Goal: Use online tool/utility: Utilize a website feature to perform a specific function

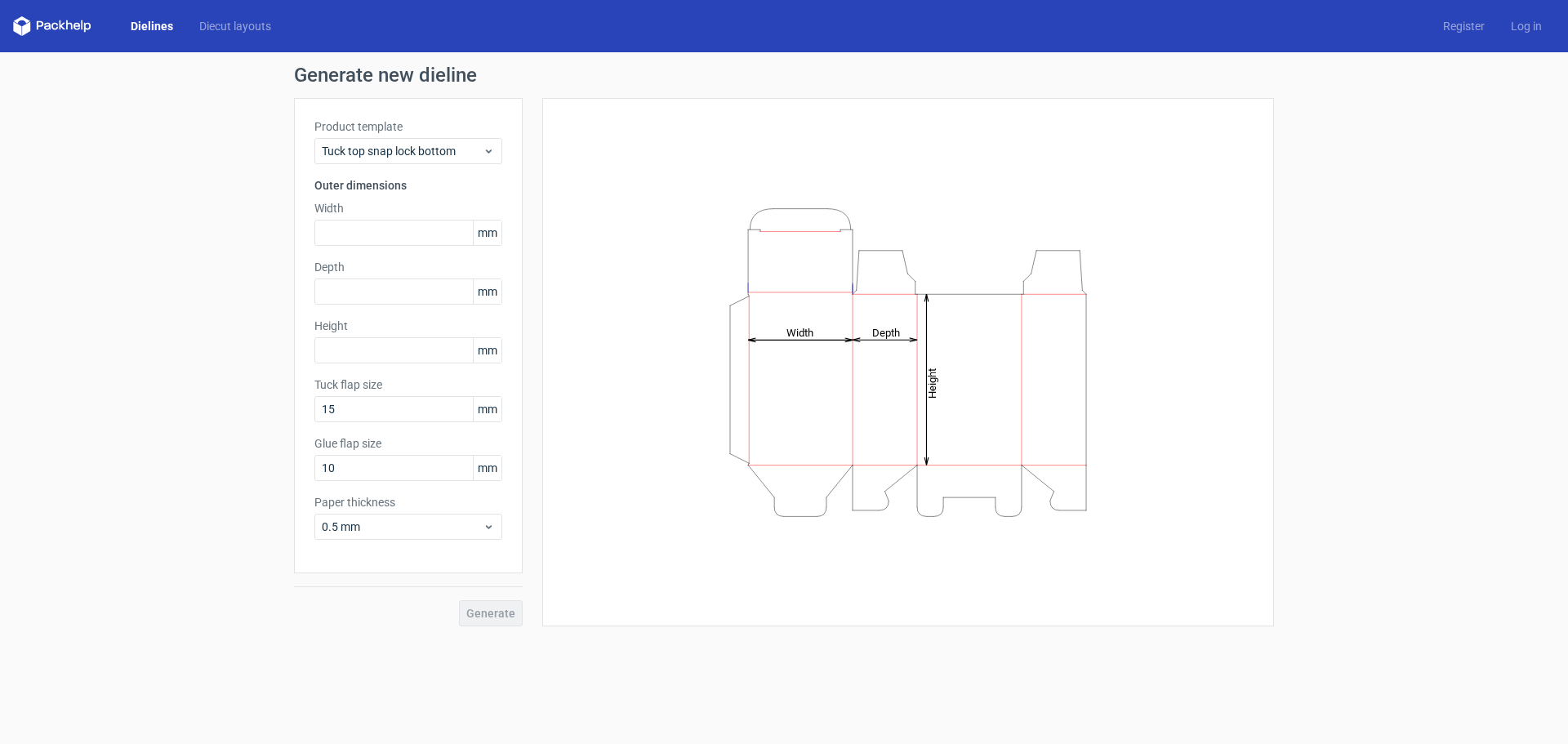
click at [147, 29] on link "Dielines" at bounding box center [152, 27] width 69 height 17
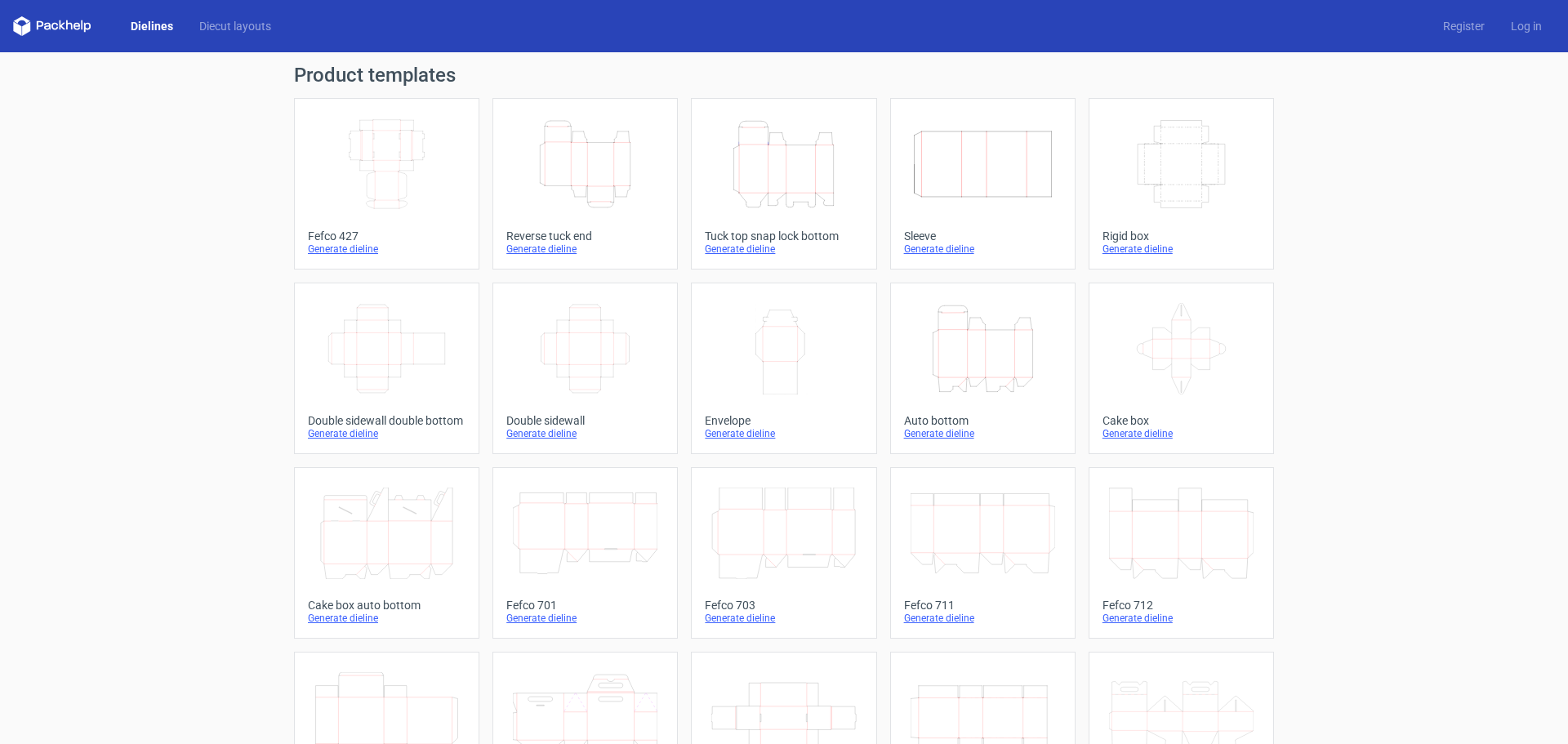
click at [240, 16] on div "Dielines Diecut layouts Register Log in" at bounding box center [784, 26] width 1568 height 52
click at [236, 20] on link "Diecut layouts" at bounding box center [235, 27] width 98 height 17
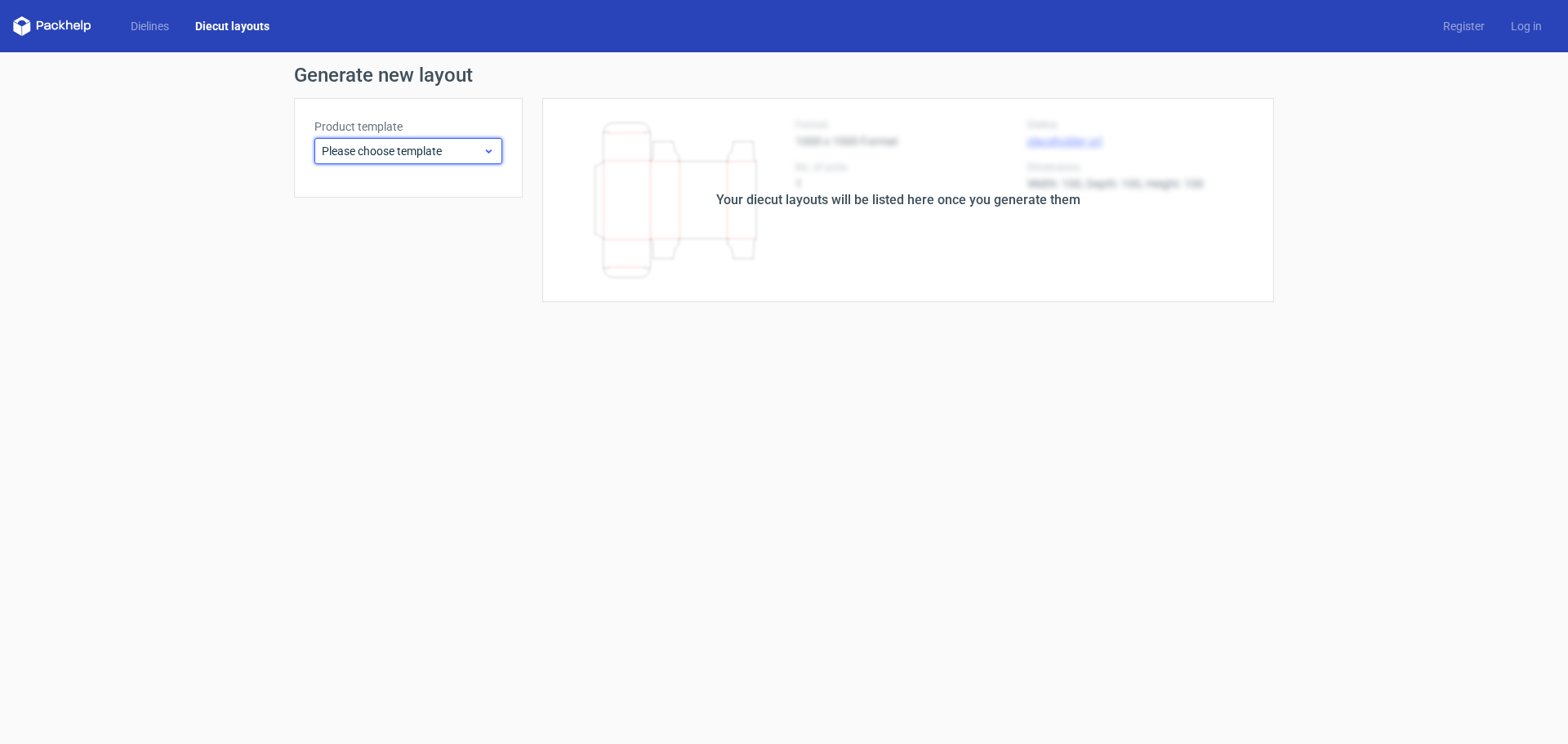
click at [403, 151] on span "Please choose template" at bounding box center [402, 151] width 161 height 17
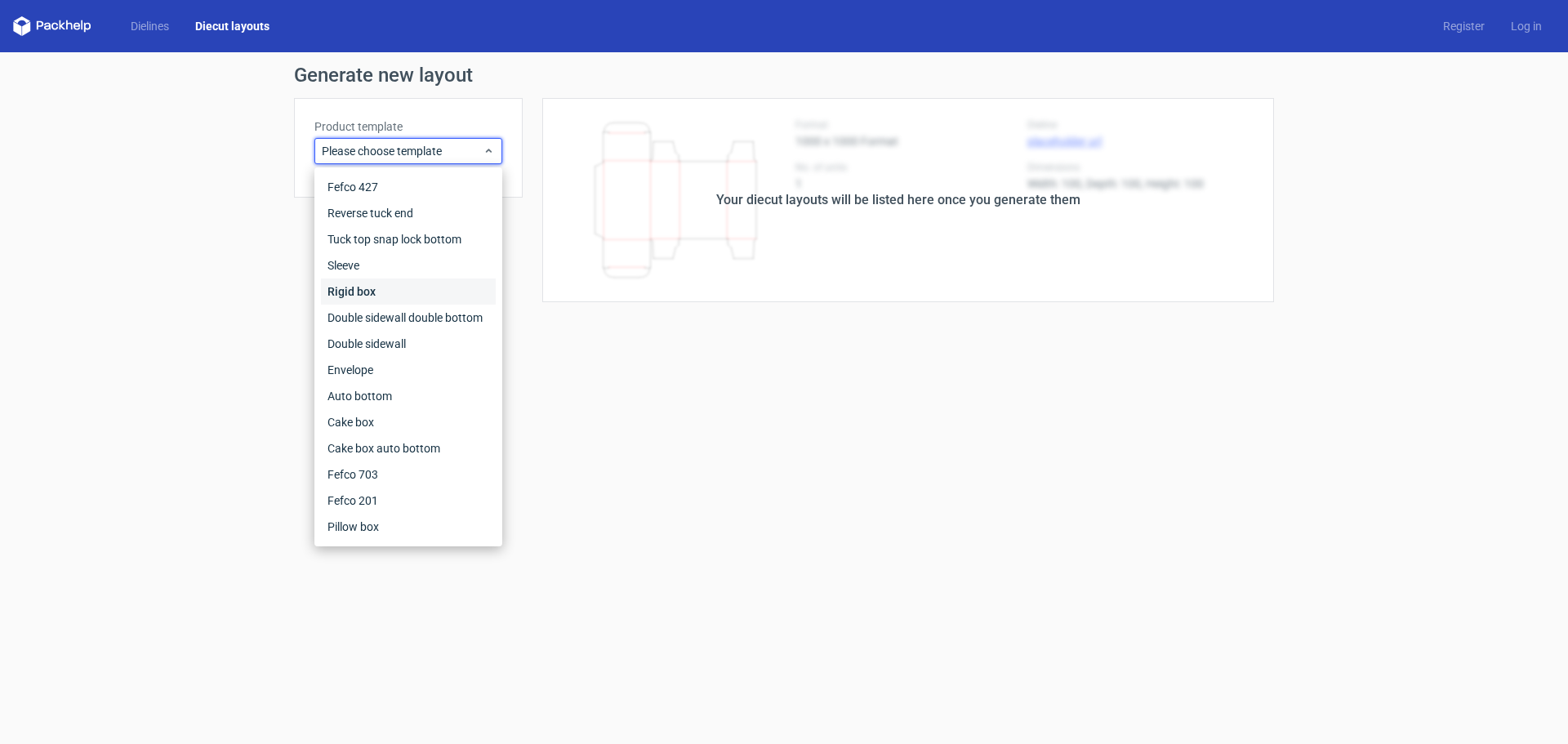
click at [396, 284] on div "Rigid box" at bounding box center [409, 292] width 175 height 26
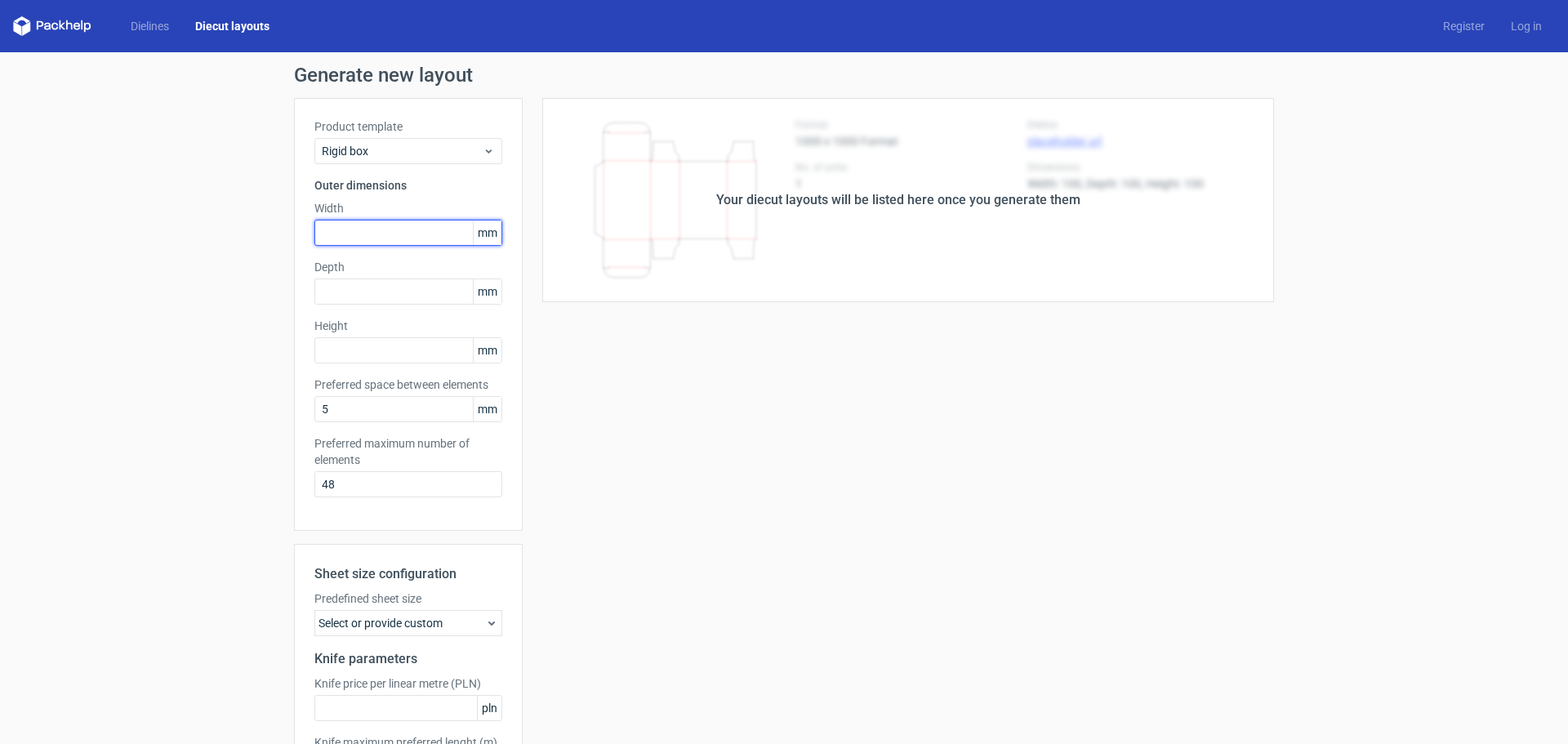
click at [373, 226] on input "text" at bounding box center [409, 233] width 188 height 26
type input "168"
click at [367, 280] on input "text" at bounding box center [409, 292] width 188 height 26
drag, startPoint x: 339, startPoint y: 292, endPoint x: 157, endPoint y: 315, distance: 183.4
click at [166, 314] on div "Generate new layout Product template Rigid box Outer dimensions Width 168 mm De…" at bounding box center [784, 465] width 1568 height 827
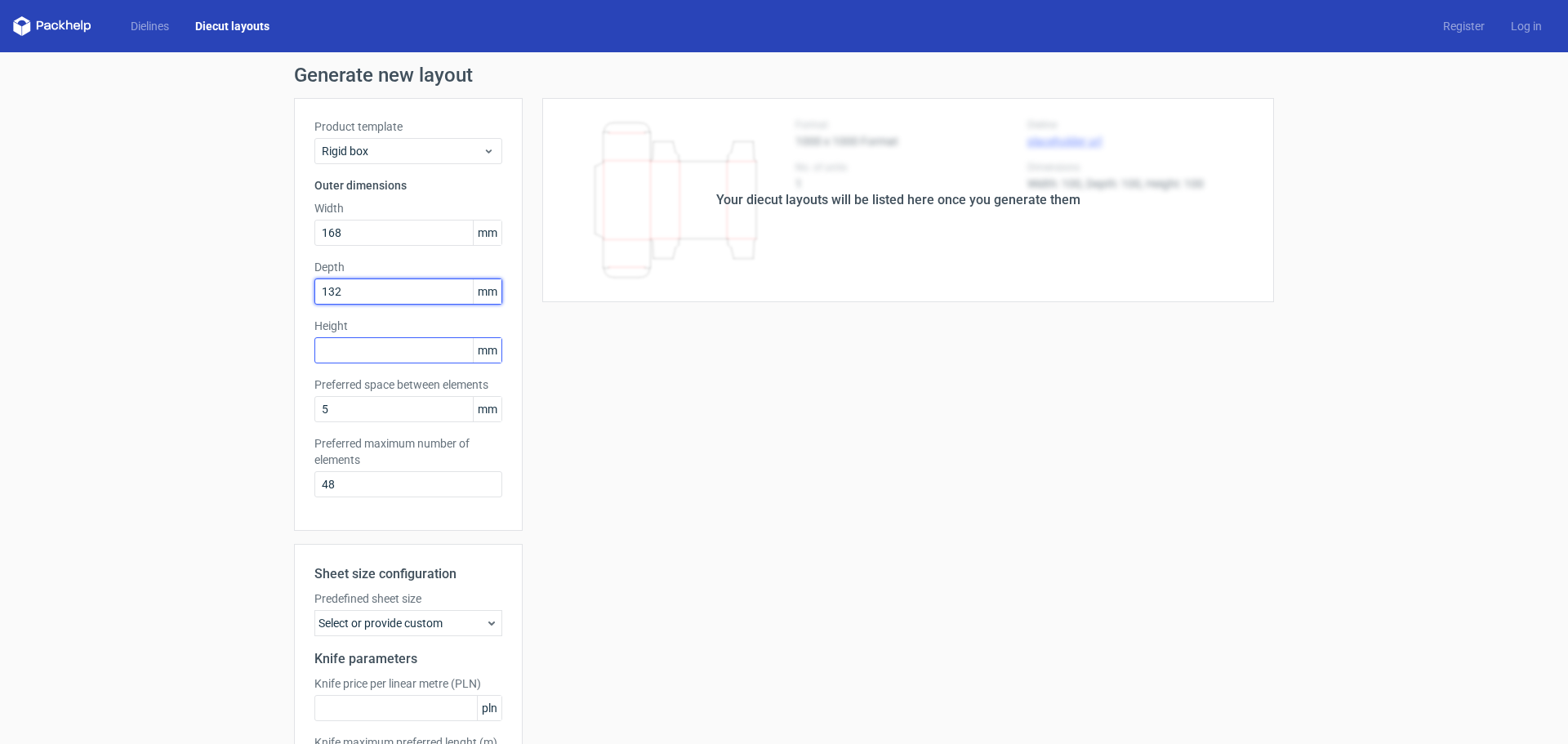
type input "132"
click at [366, 345] on input "text" at bounding box center [409, 350] width 188 height 26
paste input "132"
type input "132"
drag, startPoint x: 364, startPoint y: 294, endPoint x: 102, endPoint y: 294, distance: 262.0
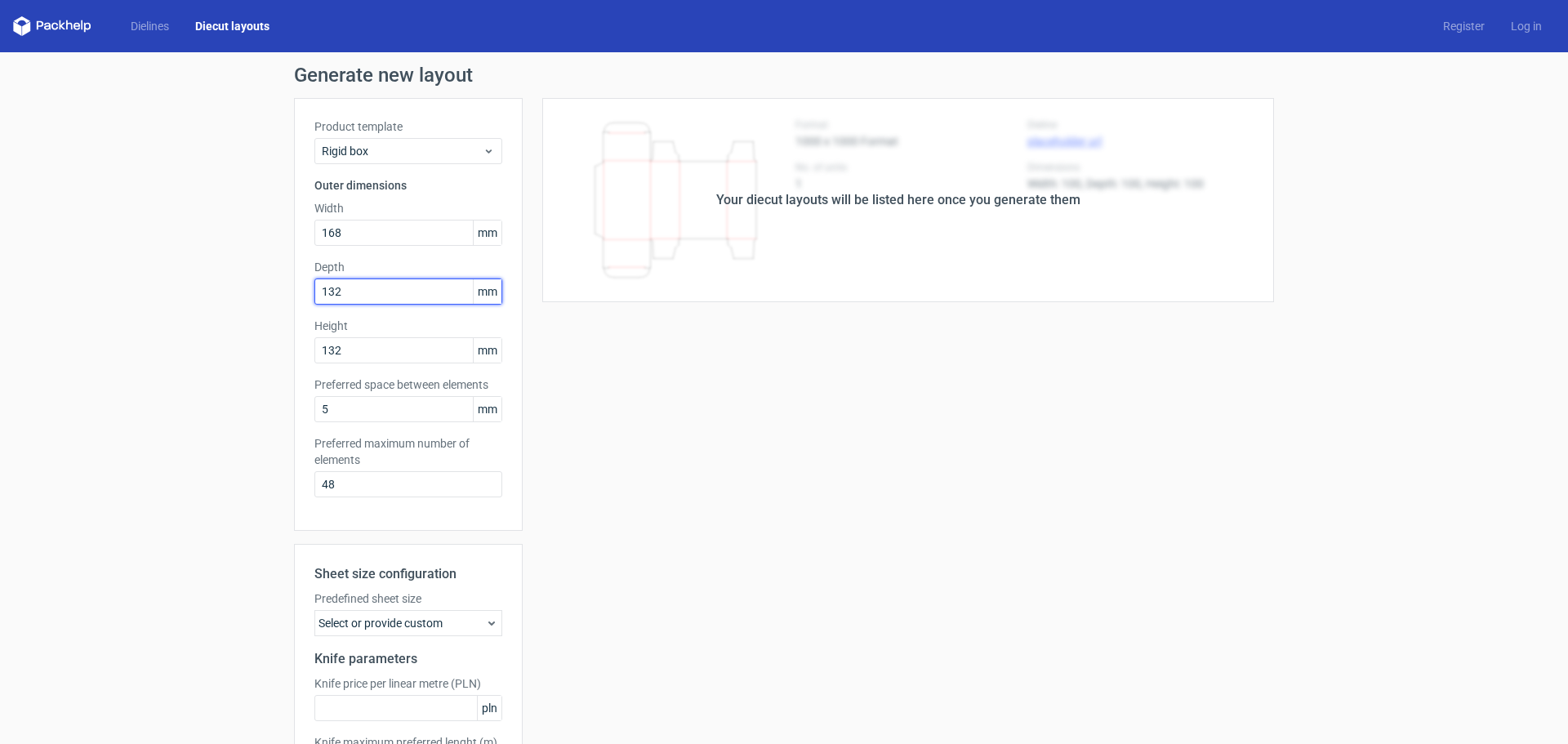
click at [102, 294] on div "Generate new layout Product template Rigid box Outer dimensions Width 168 mm De…" at bounding box center [784, 465] width 1568 height 827
type input "293"
click at [98, 294] on div "Generate new layout Product template Rigid box Outer dimensions Width 168 mm De…" at bounding box center [784, 465] width 1568 height 827
drag, startPoint x: 403, startPoint y: 408, endPoint x: 109, endPoint y: 432, distance: 295.0
click at [166, 424] on div "Generate new layout Product template Rigid box Outer dimensions Width 168 mm De…" at bounding box center [784, 465] width 1568 height 827
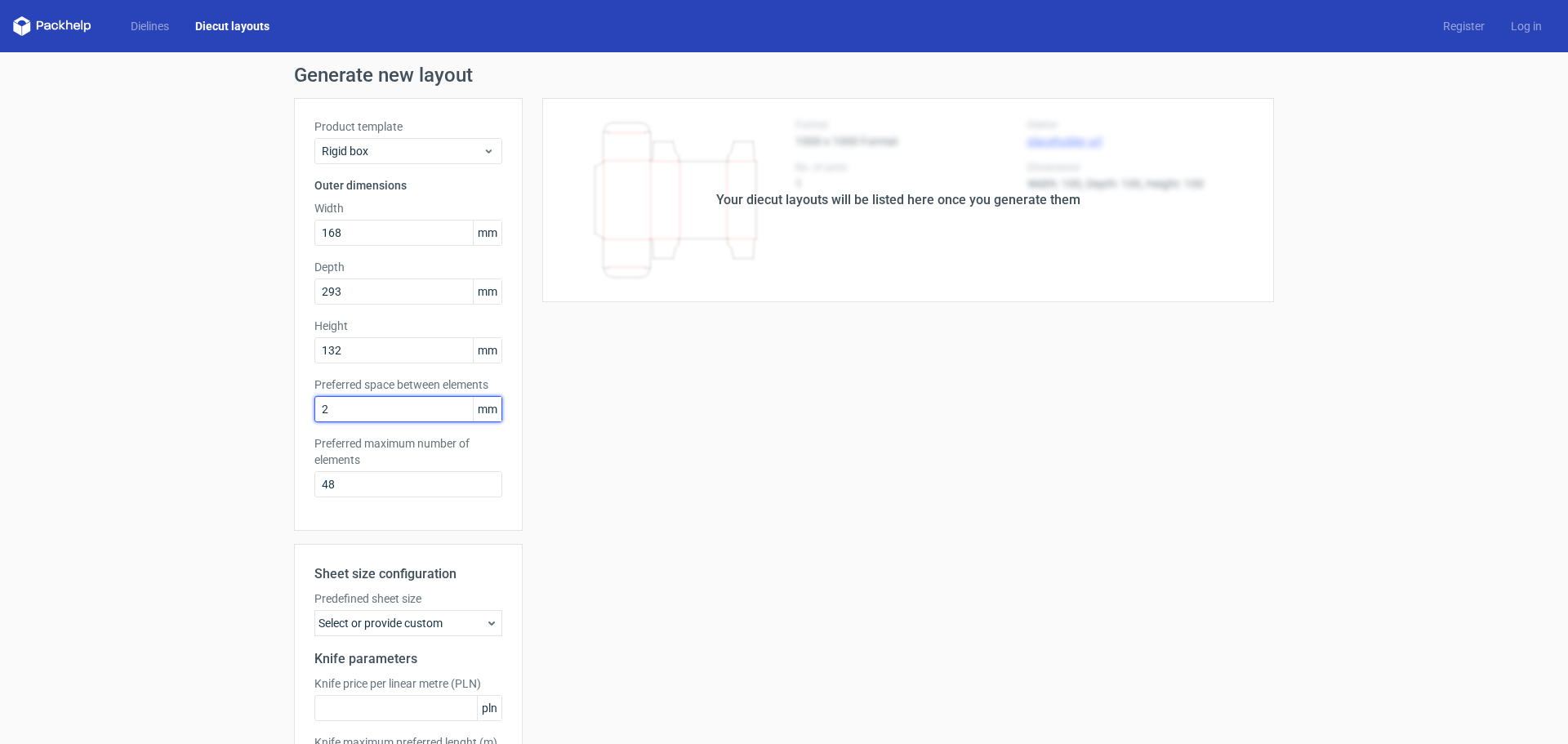
type input "2"
click at [142, 440] on div "Generate new layout Product template Rigid box Outer dimensions Width 168 mm De…" at bounding box center [784, 465] width 1568 height 827
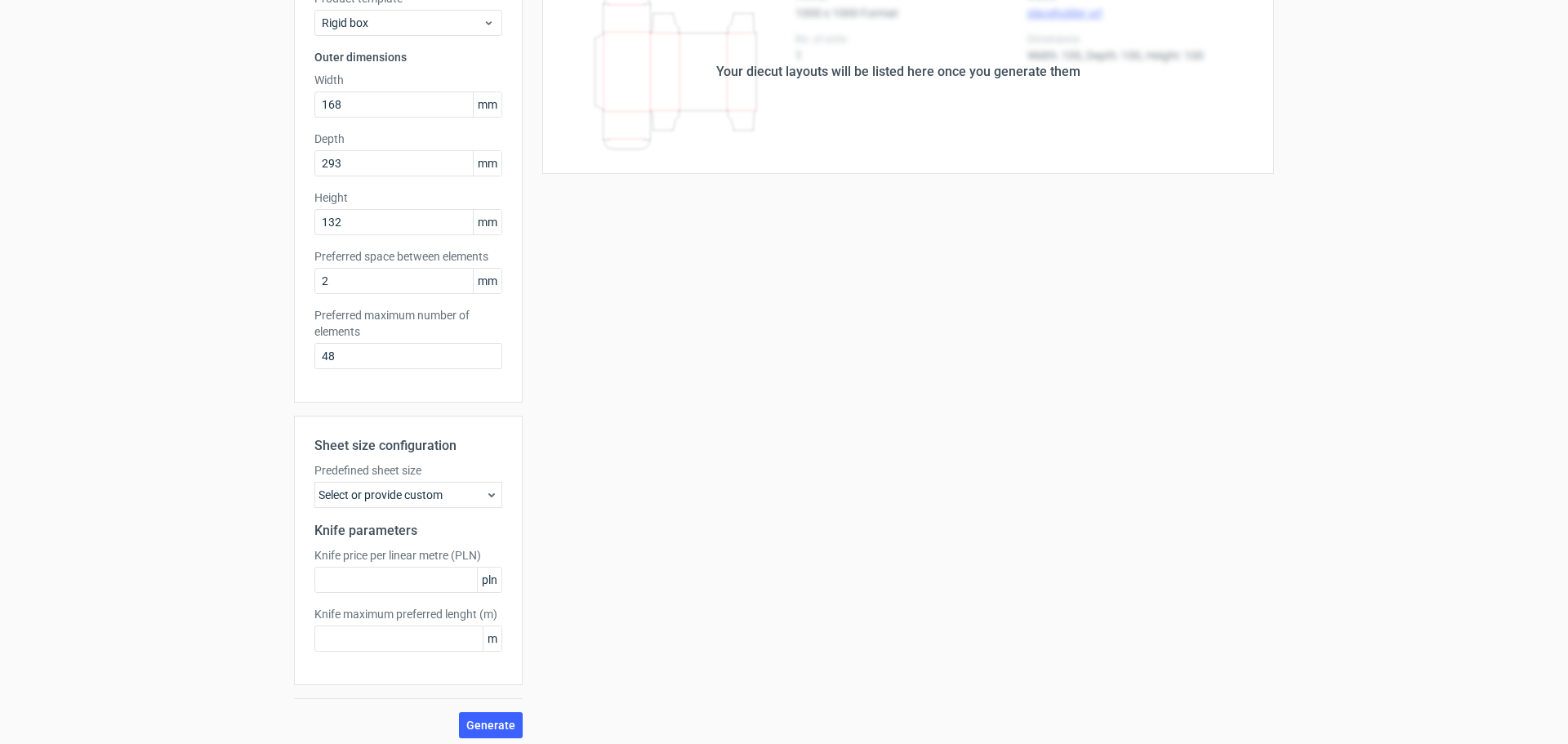
scroll to position [135, 0]
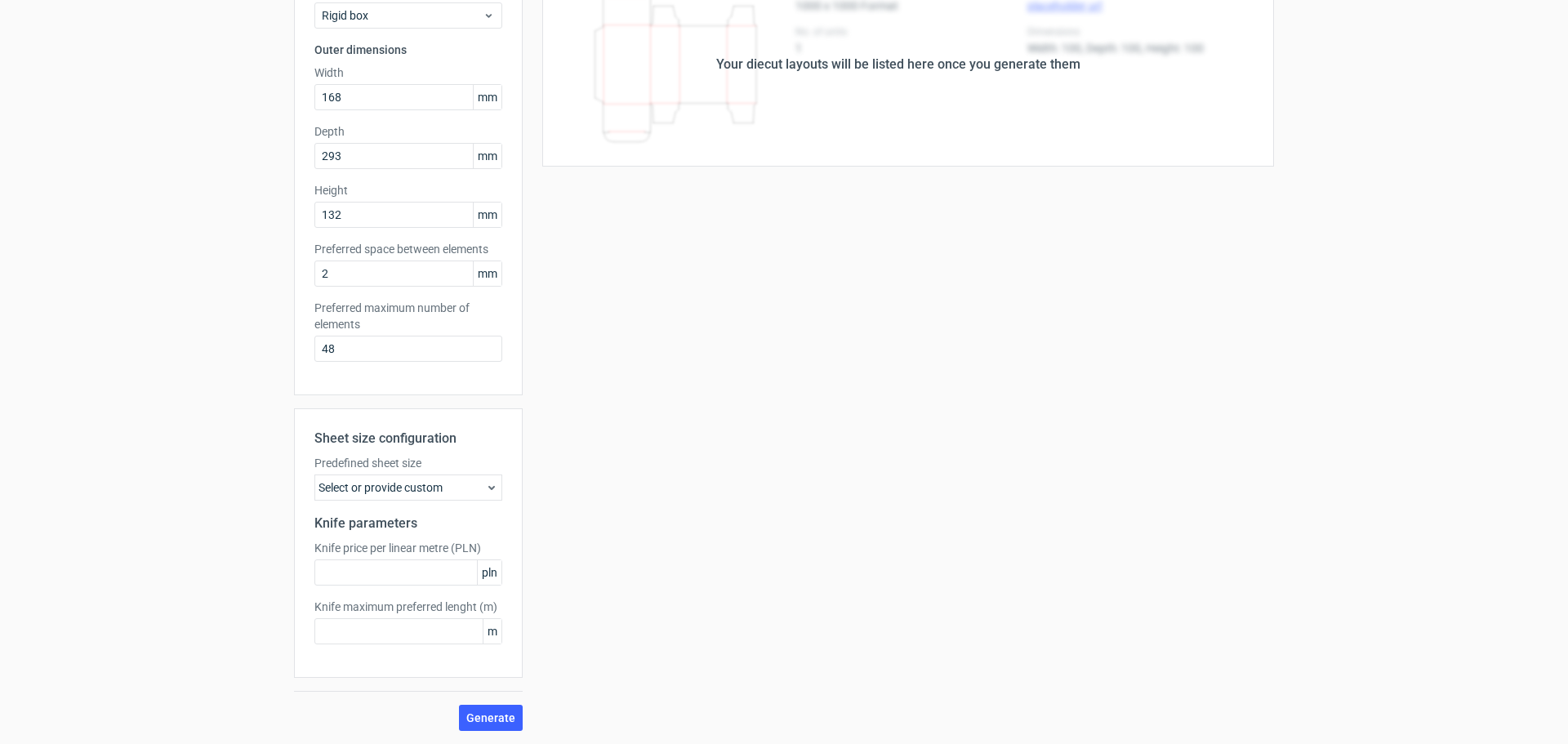
click at [418, 486] on div "Select or provide custom" at bounding box center [409, 487] width 188 height 26
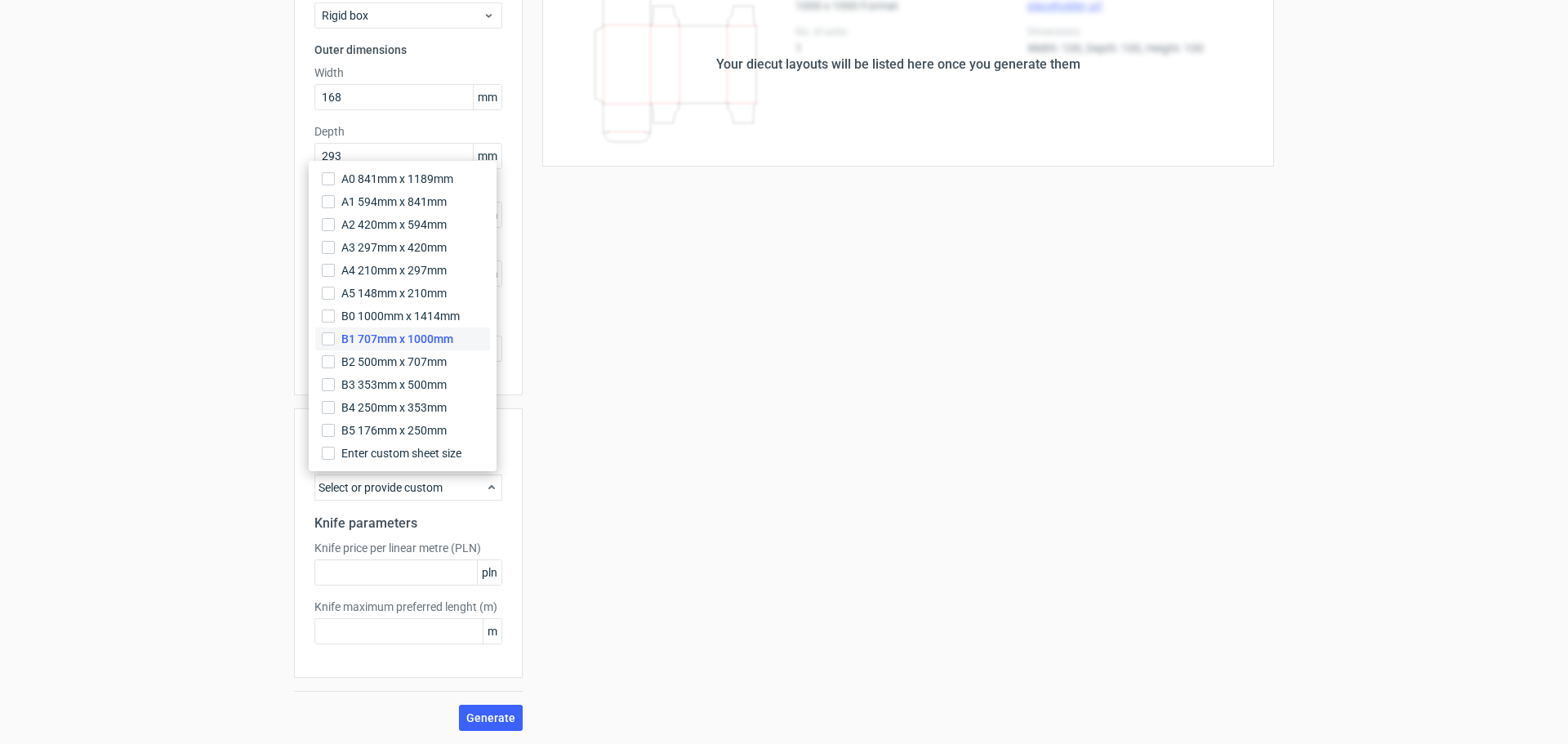
click at [385, 338] on span "B1 707mm x 1000mm" at bounding box center [398, 338] width 112 height 17
click at [335, 338] on input "B1 707mm x 1000mm" at bounding box center [329, 338] width 13 height 13
click at [392, 528] on h2 "Knife parameters" at bounding box center [409, 522] width 188 height 19
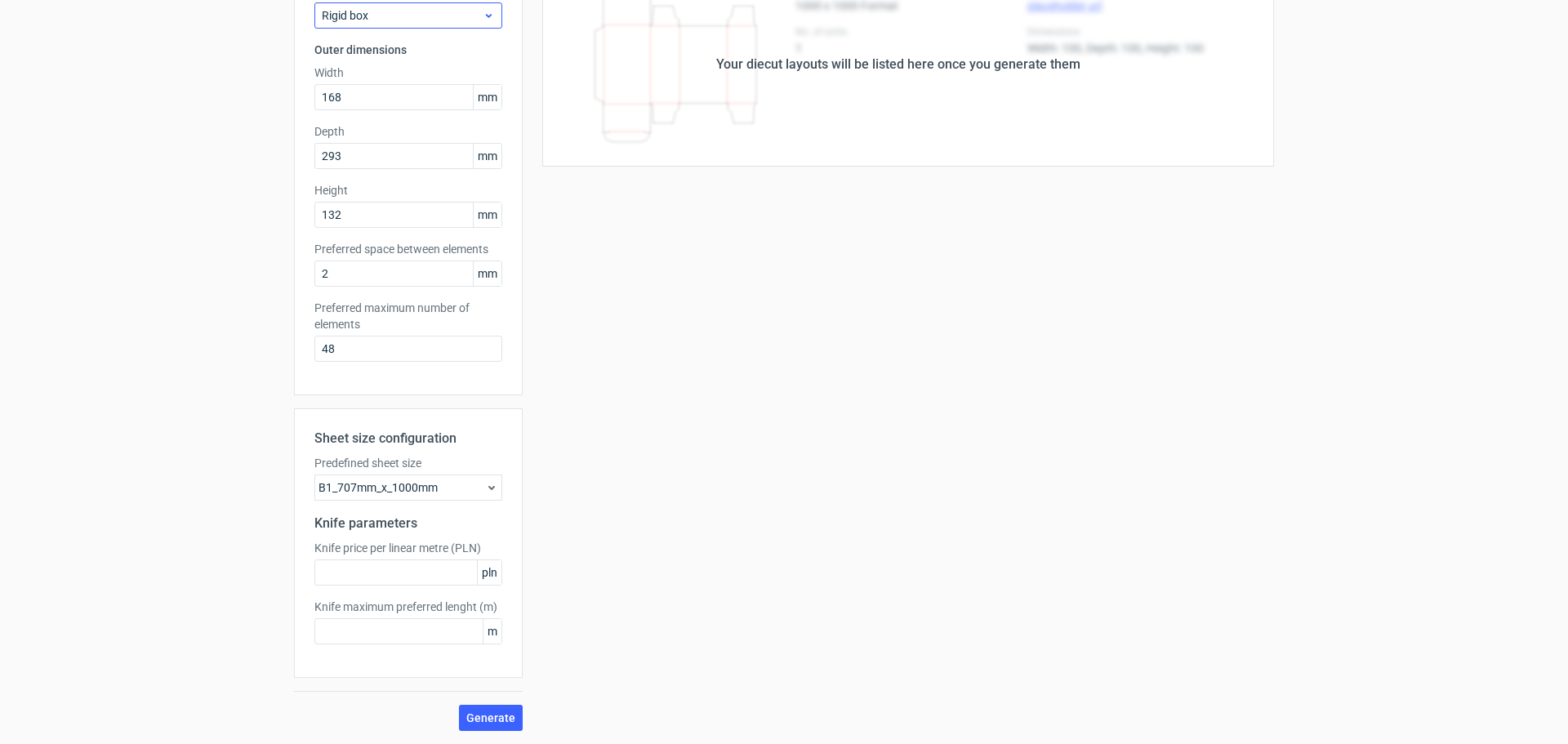
scroll to position [0, 0]
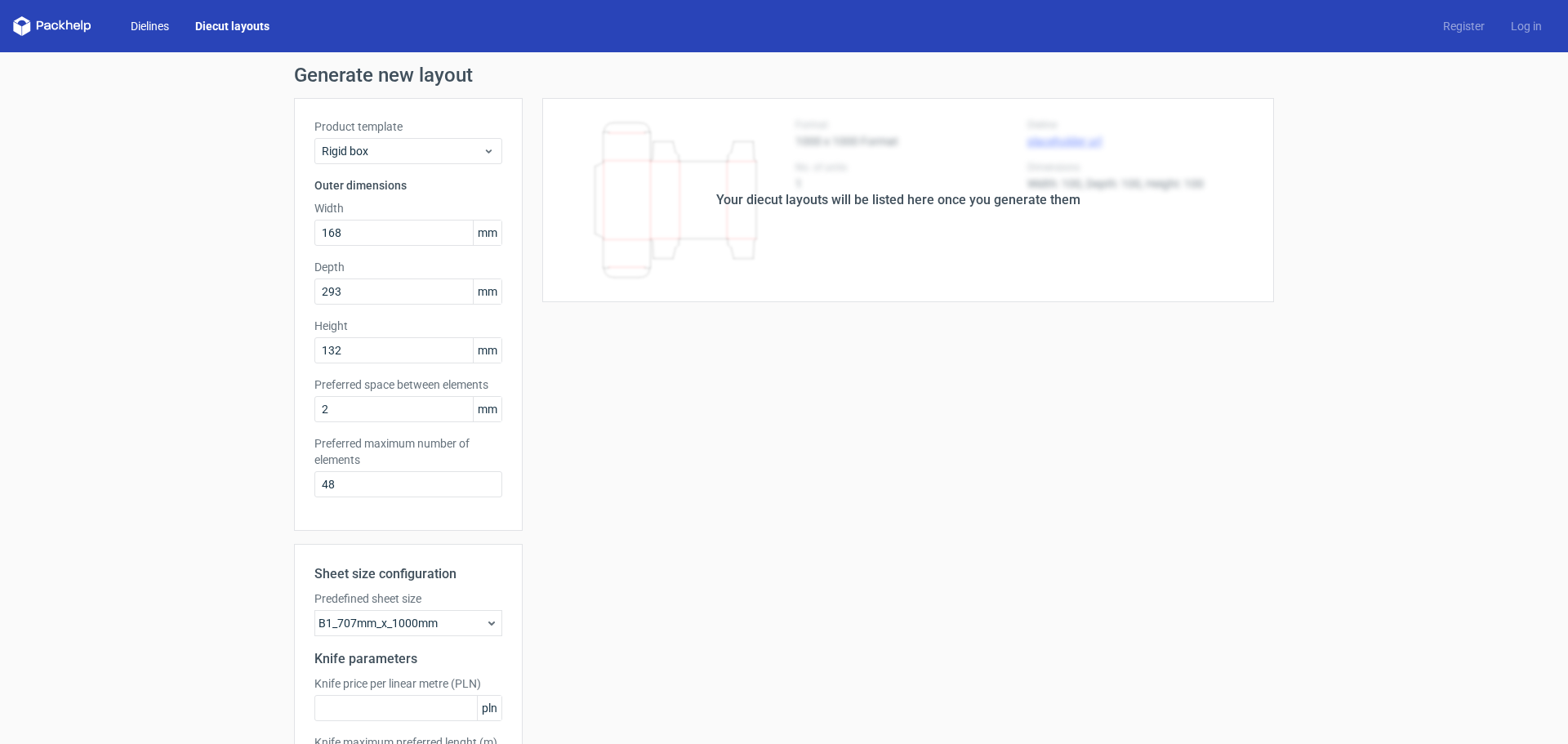
click at [149, 28] on link "Dielines" at bounding box center [150, 27] width 64 height 17
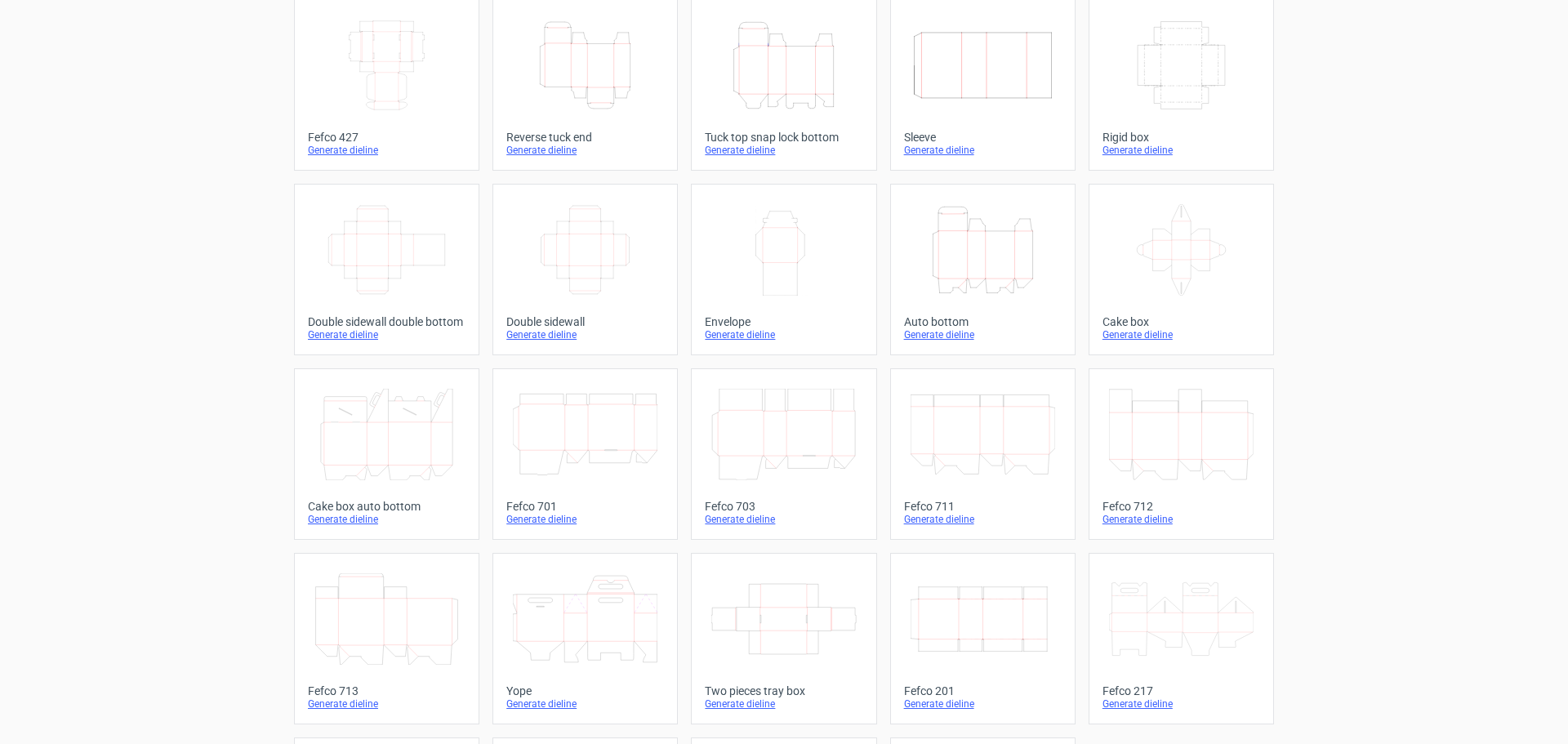
scroll to position [277, 0]
